Goal: Task Accomplishment & Management: Use online tool/utility

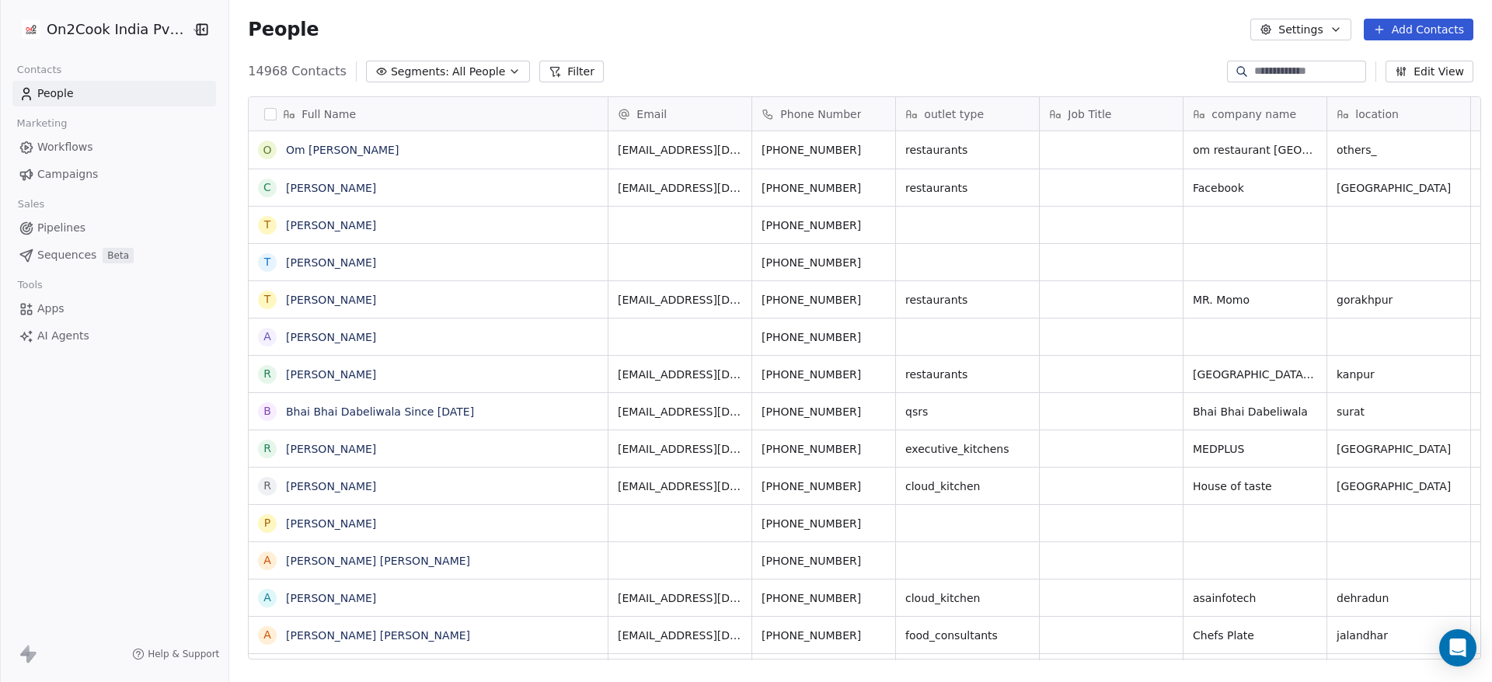
click at [264, 118] on button "button" at bounding box center [270, 114] width 12 height 12
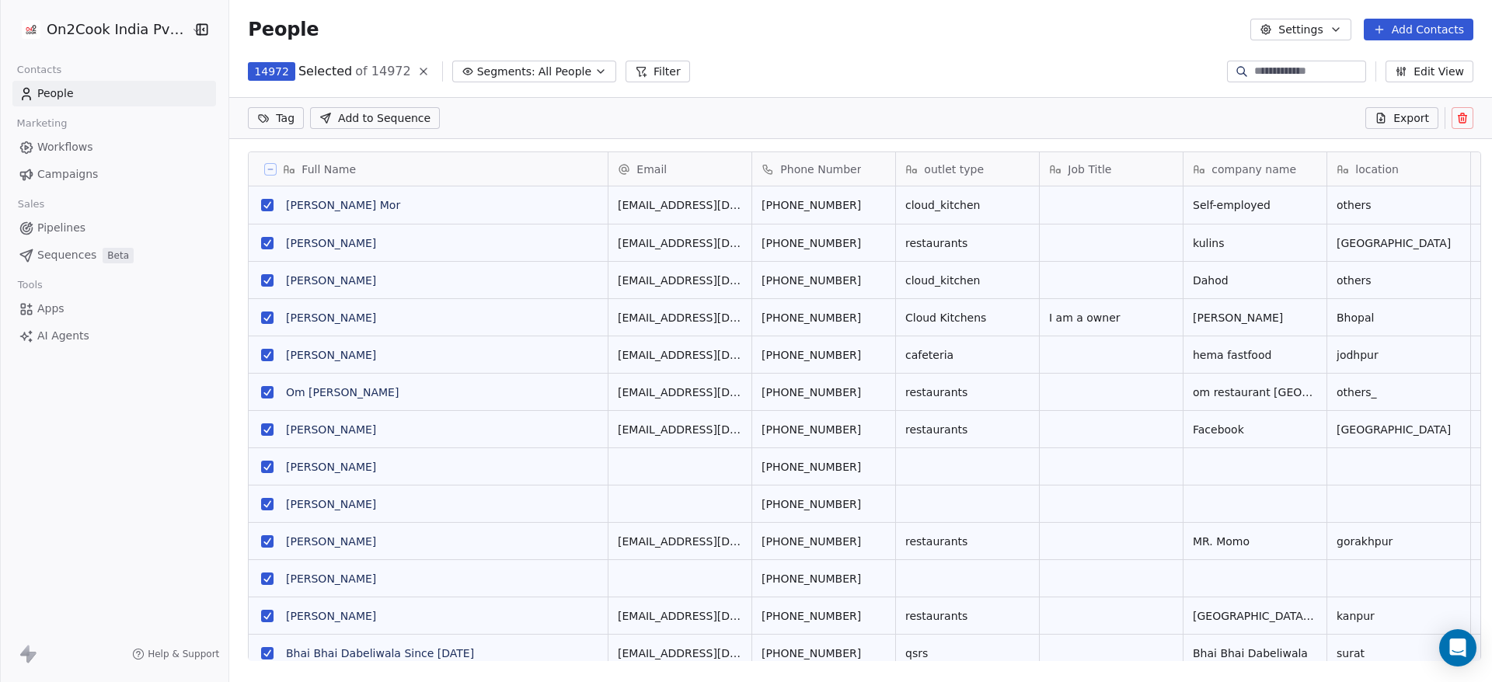
click at [1404, 113] on span "Export" at bounding box center [1412, 118] width 36 height 16
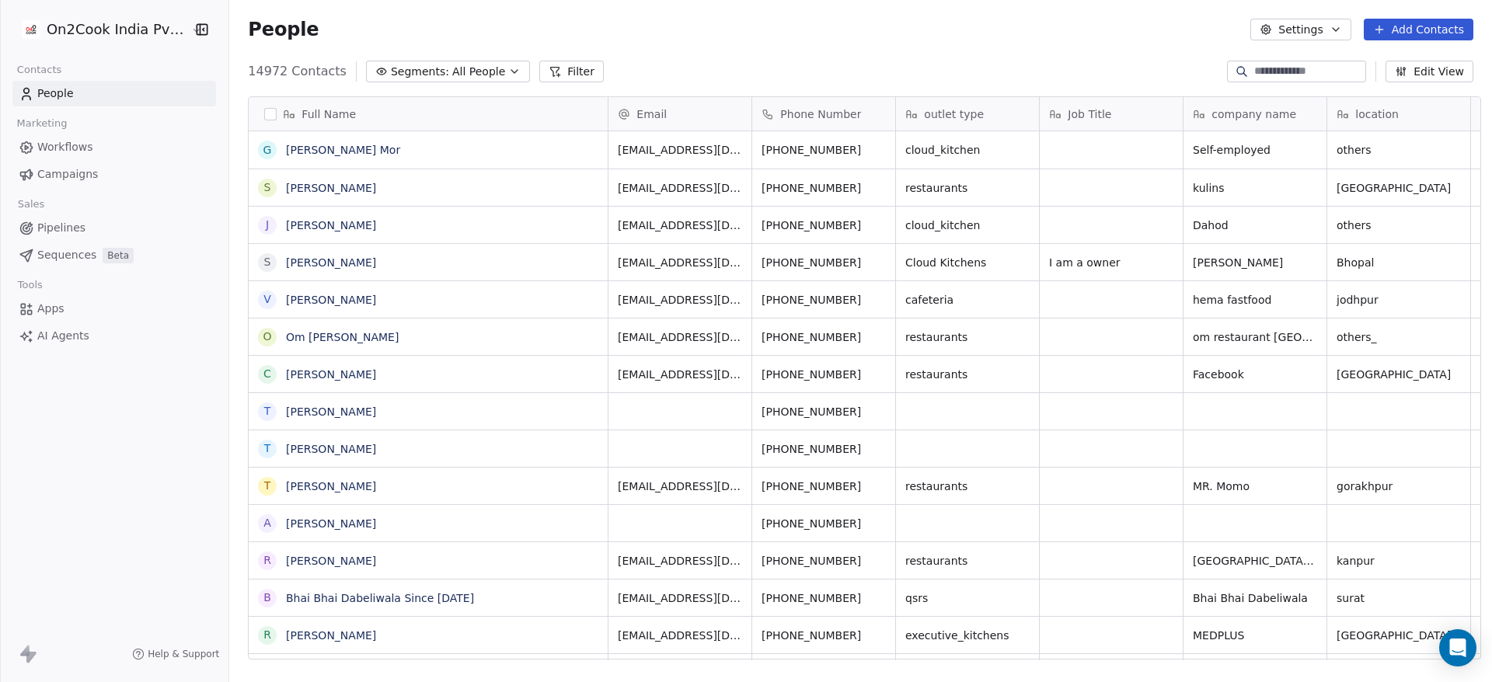
click at [1301, 26] on button "Settings" at bounding box center [1301, 30] width 100 height 22
click at [1319, 135] on span "Export" at bounding box center [1311, 138] width 36 height 16
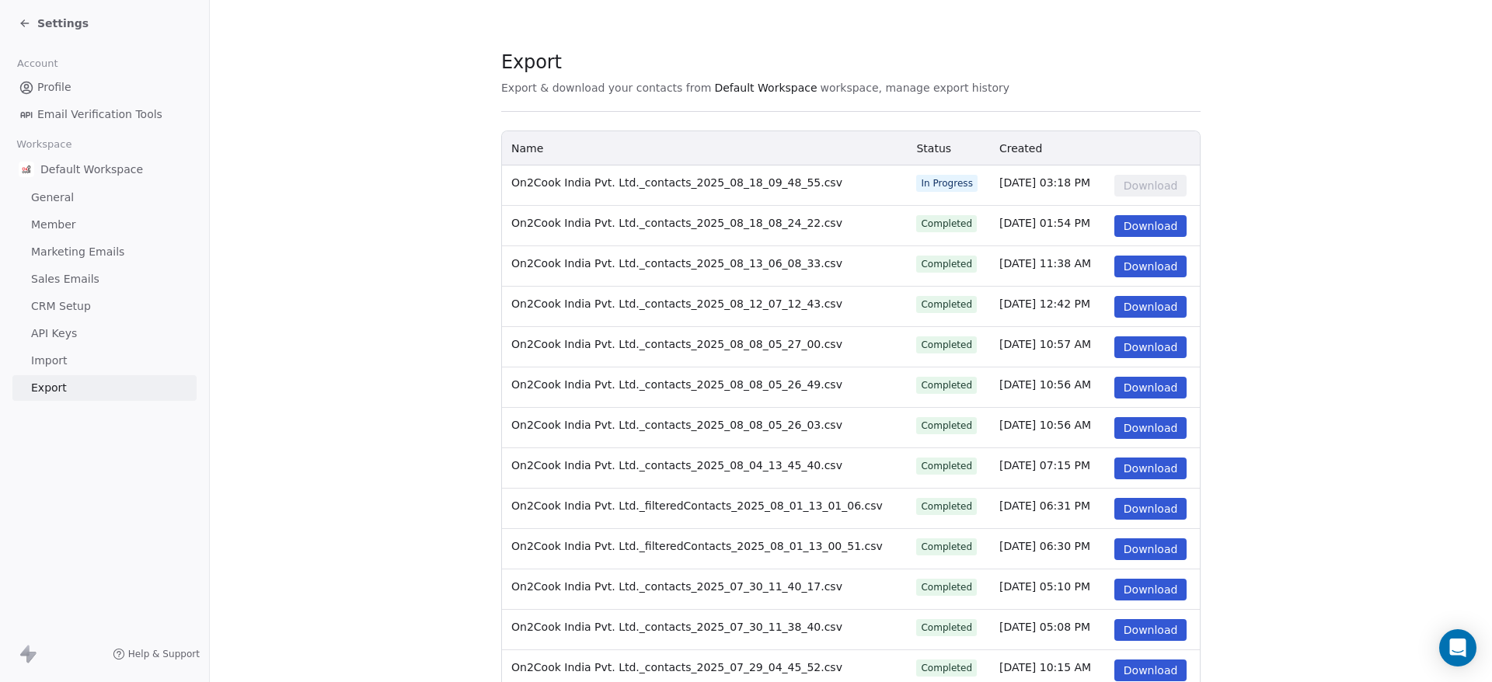
click at [1129, 222] on button "Download" at bounding box center [1151, 226] width 73 height 22
